Goal: Find specific page/section: Find specific page/section

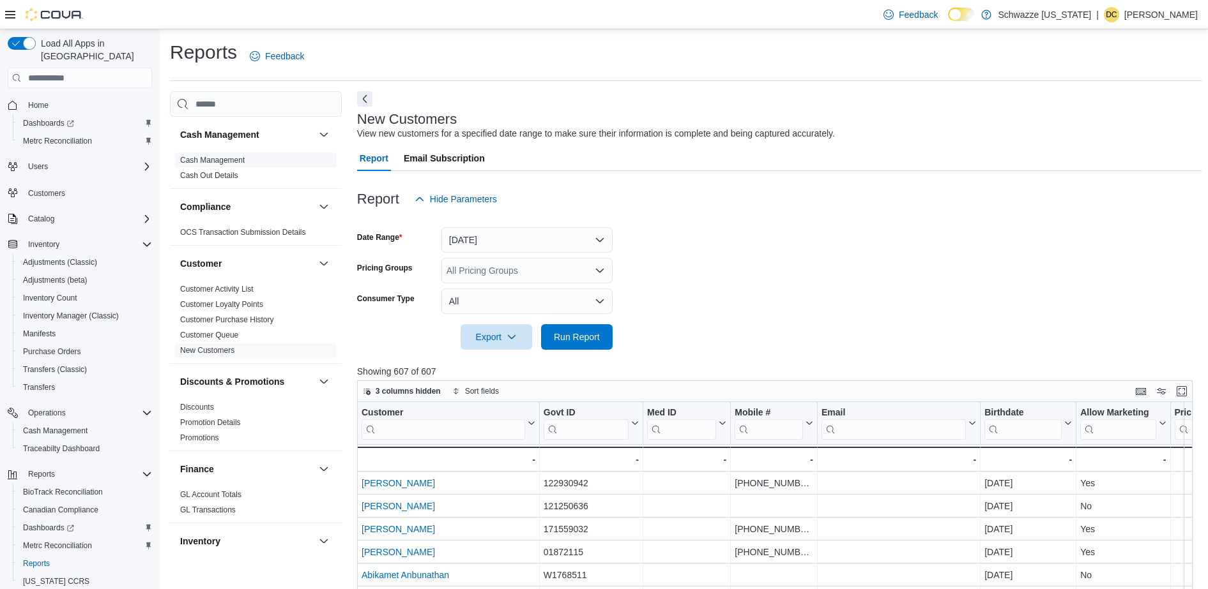
click at [211, 165] on span "Cash Management" at bounding box center [212, 160] width 64 height 10
click at [229, 163] on link "Cash Management" at bounding box center [212, 160] width 64 height 9
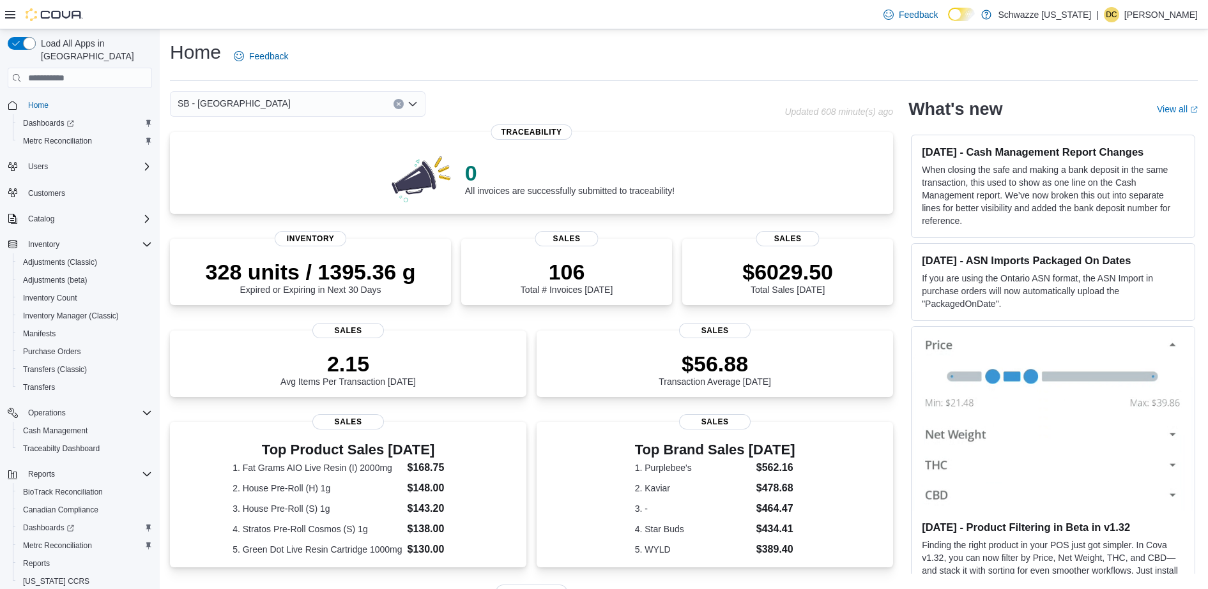
click at [412, 107] on icon "Open list of options" at bounding box center [412, 104] width 10 height 10
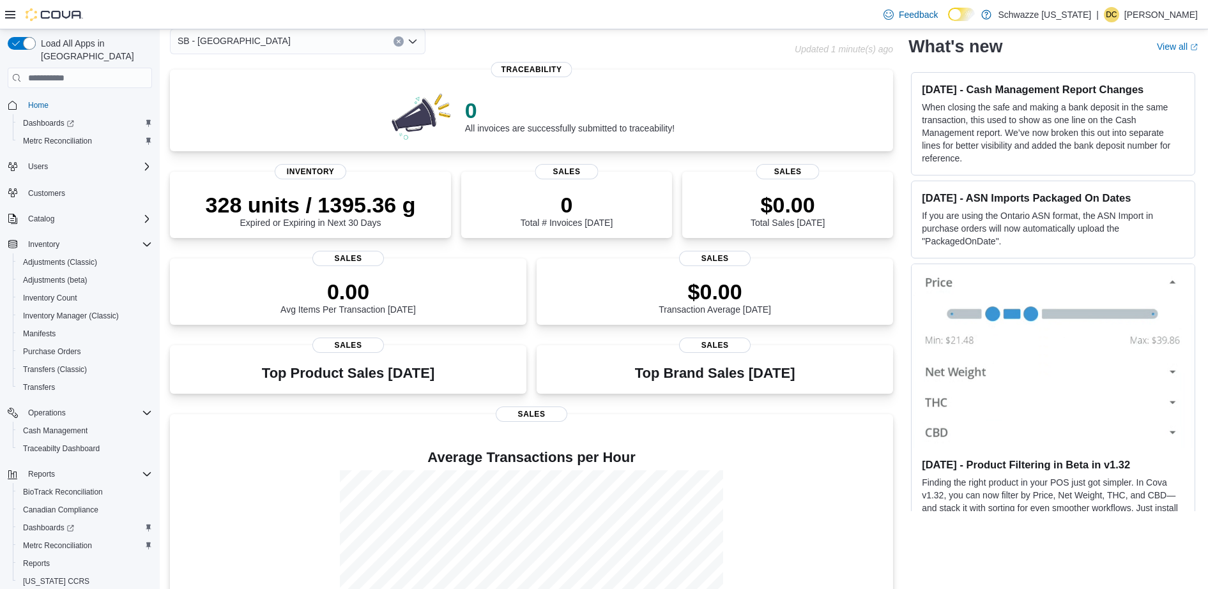
scroll to position [161, 0]
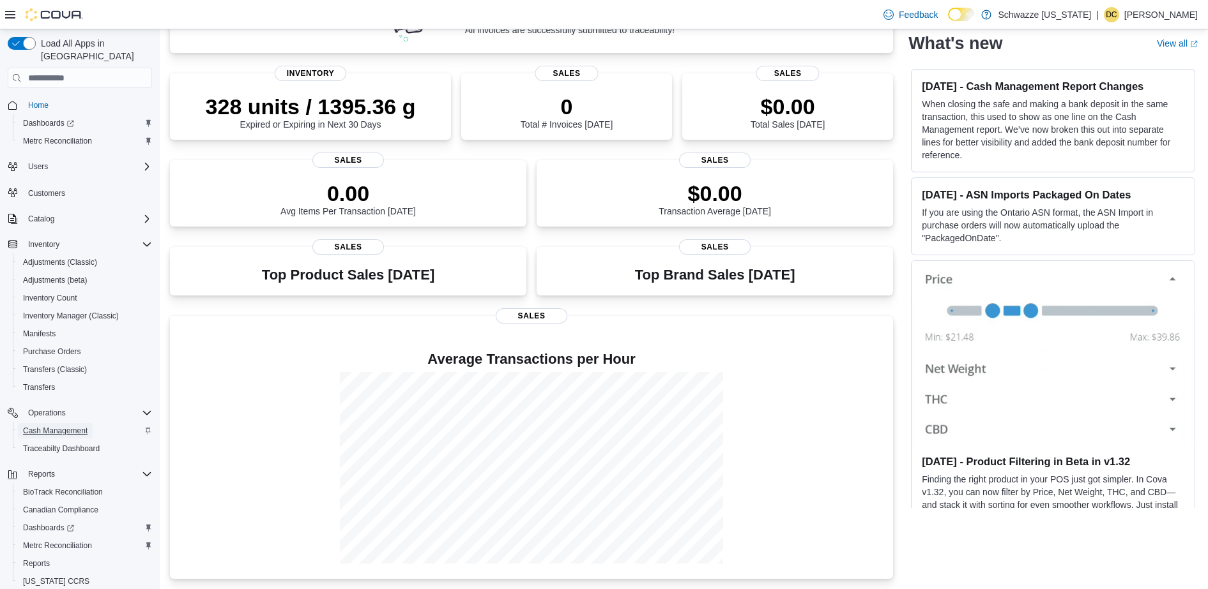
click at [54, 425] on span "Cash Management" at bounding box center [55, 430] width 64 height 15
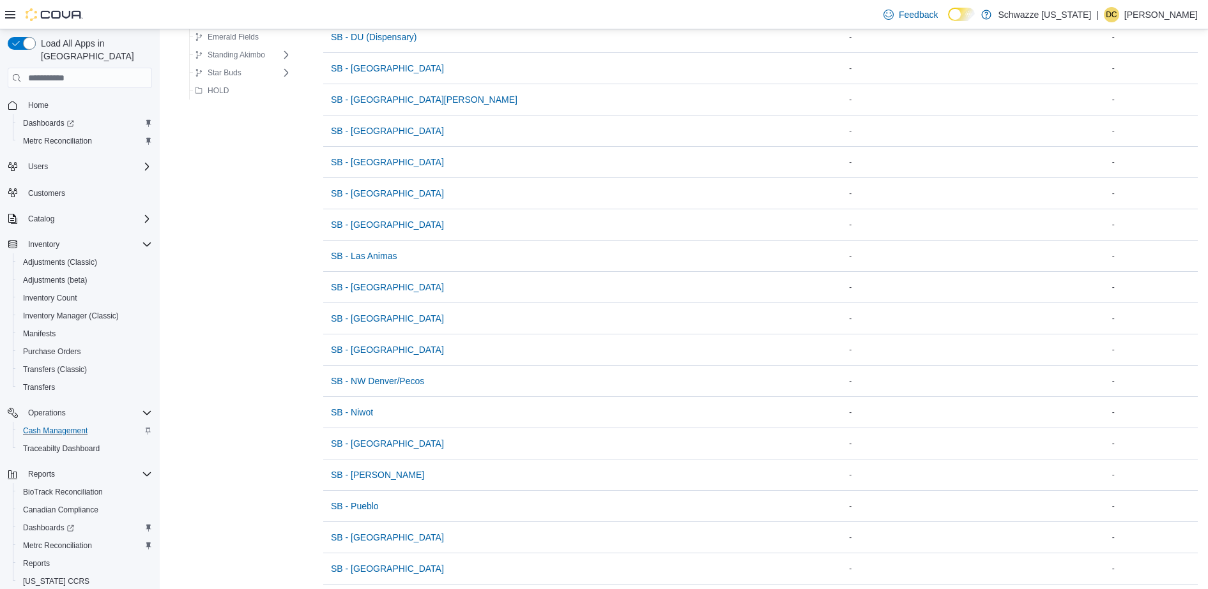
scroll to position [591, 0]
drag, startPoint x: 370, startPoint y: 503, endPoint x: 301, endPoint y: 522, distance: 70.8
click at [301, 522] on div "Schwazze Colorado Emerald Fields Standing Akimbo Standing Akimbo Star Buds Pueb…" at bounding box center [683, 57] width 1027 height 1115
click at [145, 239] on icon "Complex example" at bounding box center [147, 244] width 10 height 10
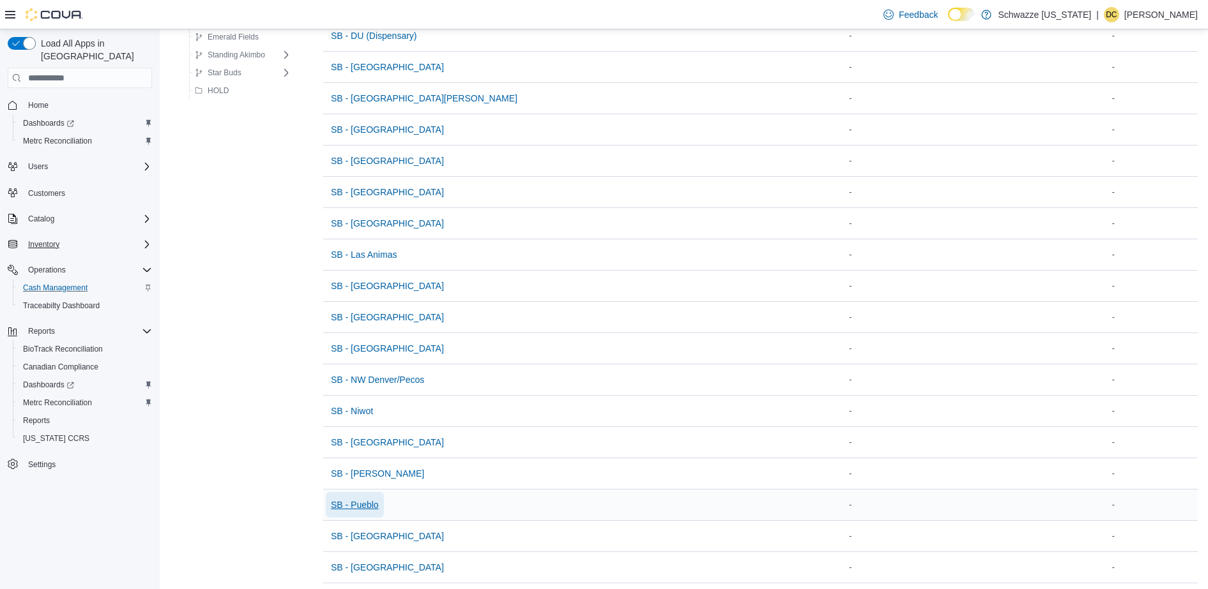
click at [361, 502] on span "SB - Pueblo" at bounding box center [355, 505] width 48 height 13
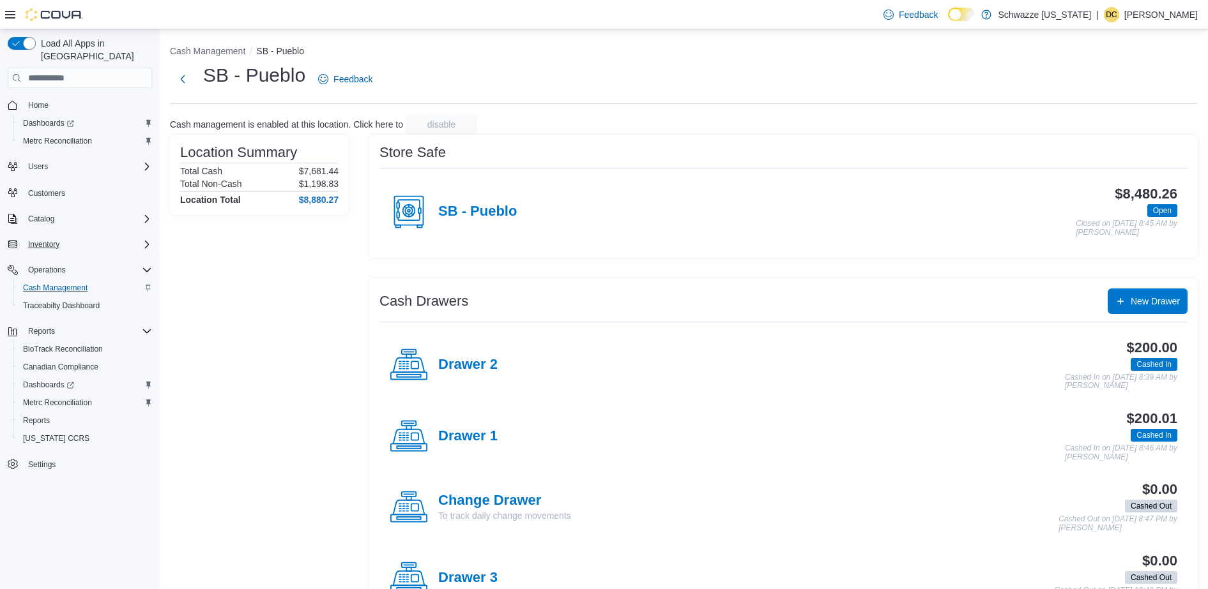
click at [487, 201] on div "SB - Pueblo" at bounding box center [453, 212] width 127 height 38
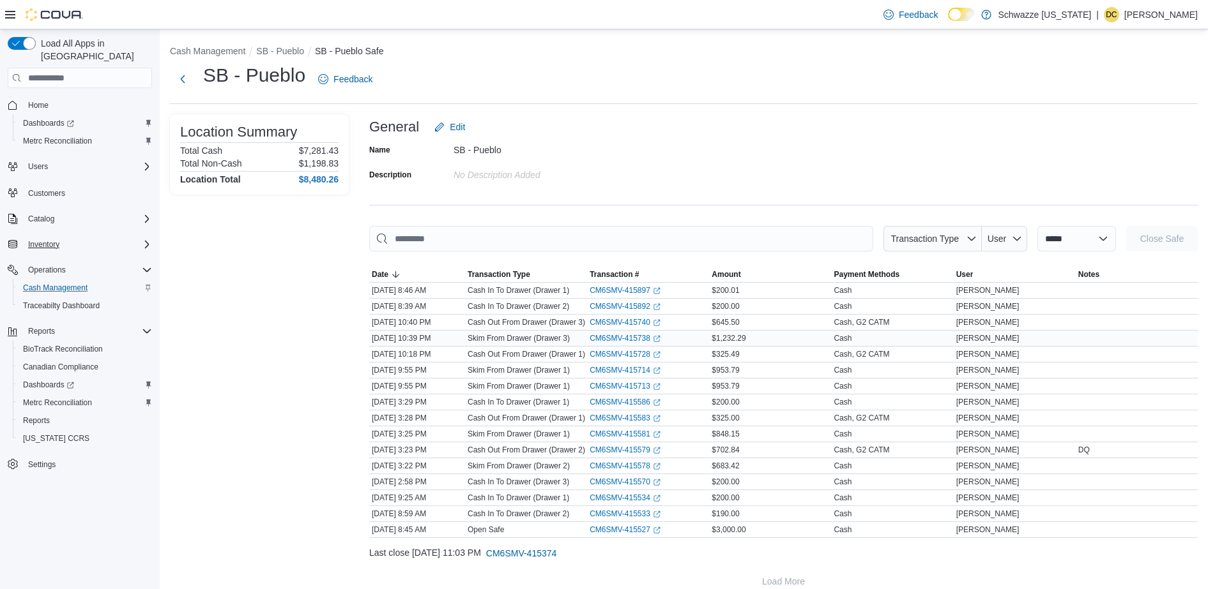
scroll to position [15, 0]
